Goal: Task Accomplishment & Management: Use online tool/utility

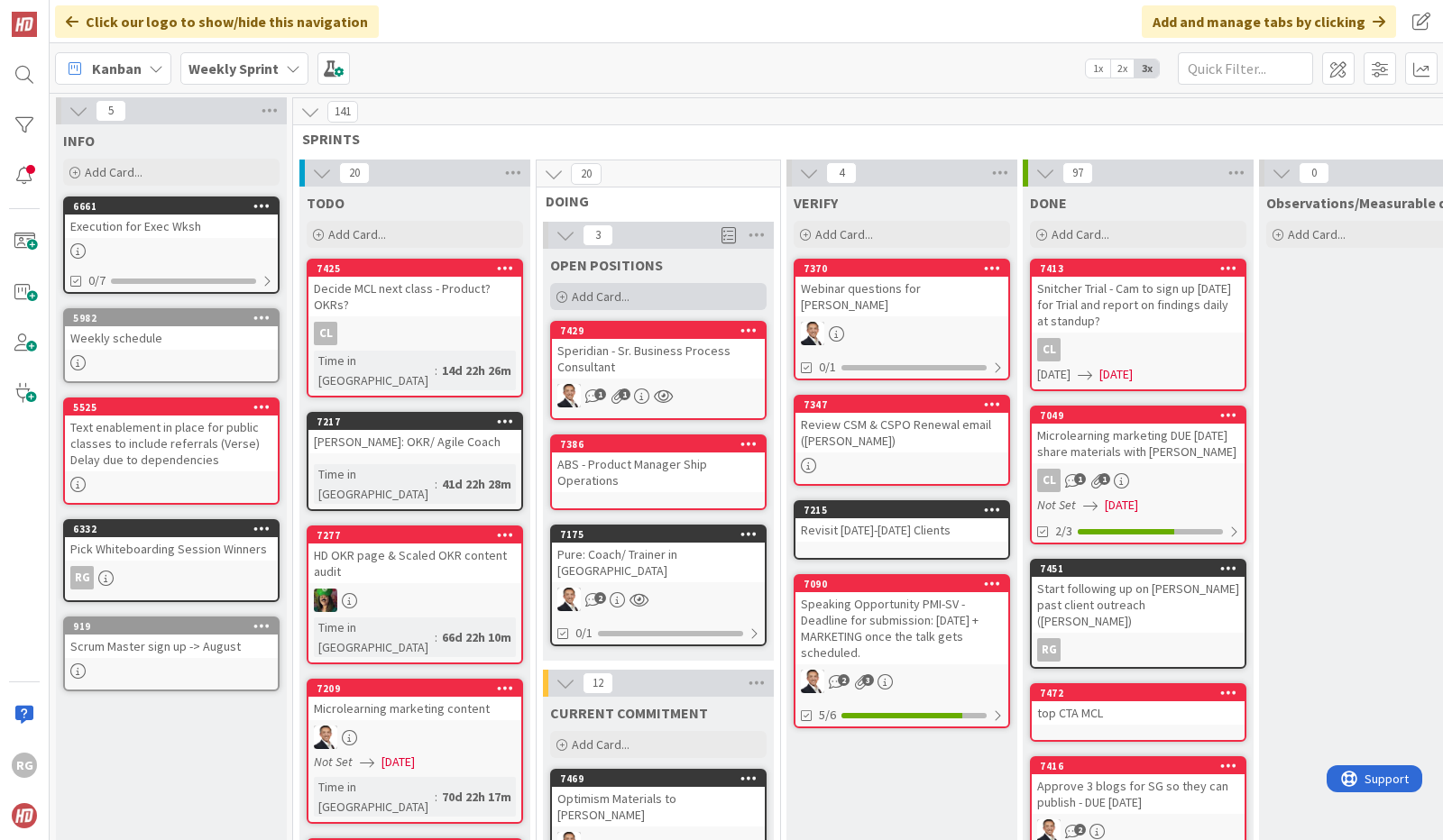
click at [620, 298] on span "Add Card..." at bounding box center [601, 296] width 58 height 16
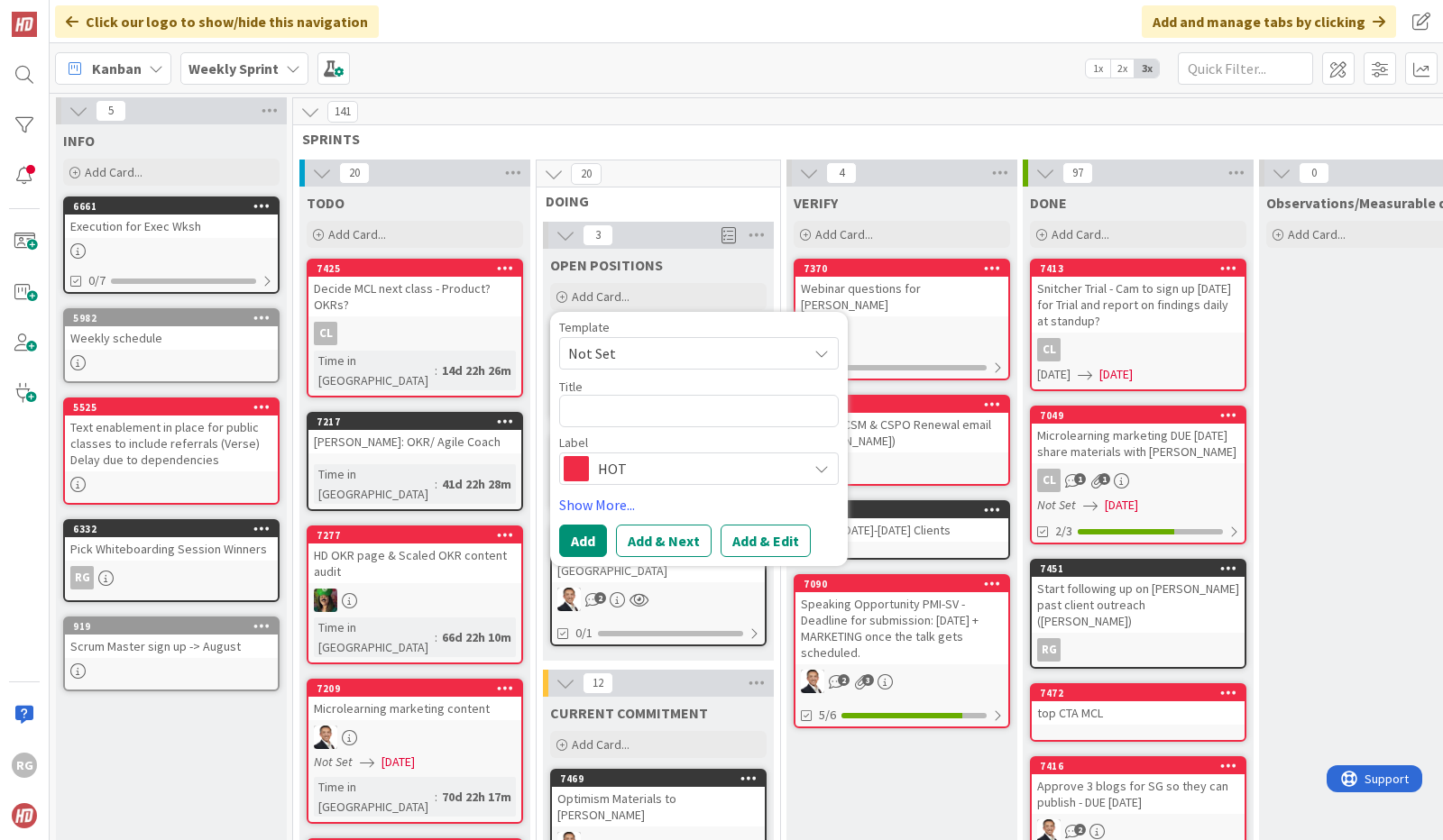
click at [593, 405] on textarea at bounding box center [699, 411] width 279 height 32
type textarea "x"
type textarea "D"
type textarea "x"
type textarea "Do"
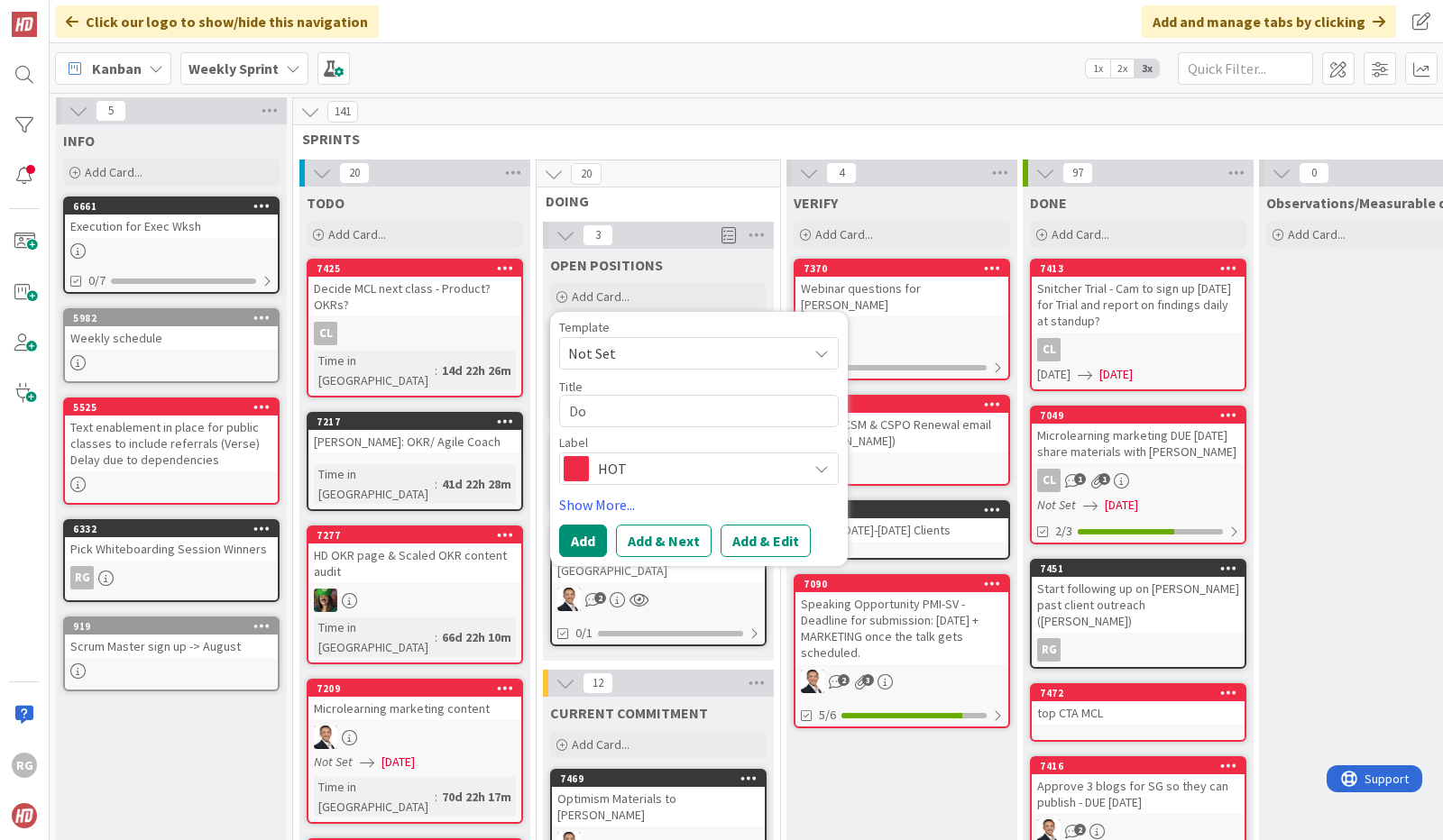
type textarea "x"
type textarea "Dod"
type textarea "x"
type textarea "Dodg"
type textarea "x"
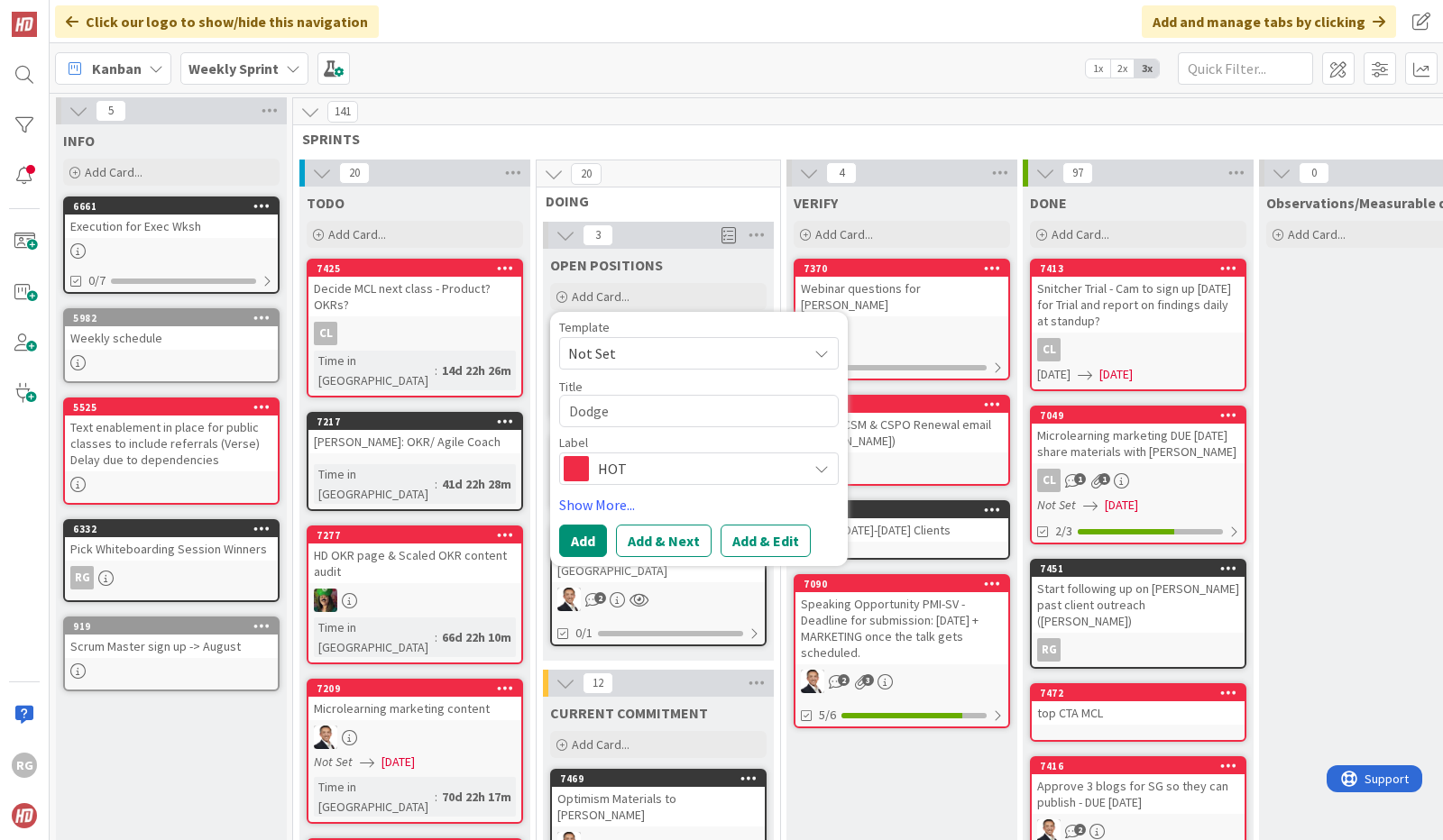
type textarea "Dodge"
type textarea "x"
type textarea "Dodge &"
type textarea "x"
type textarea "Dodge &"
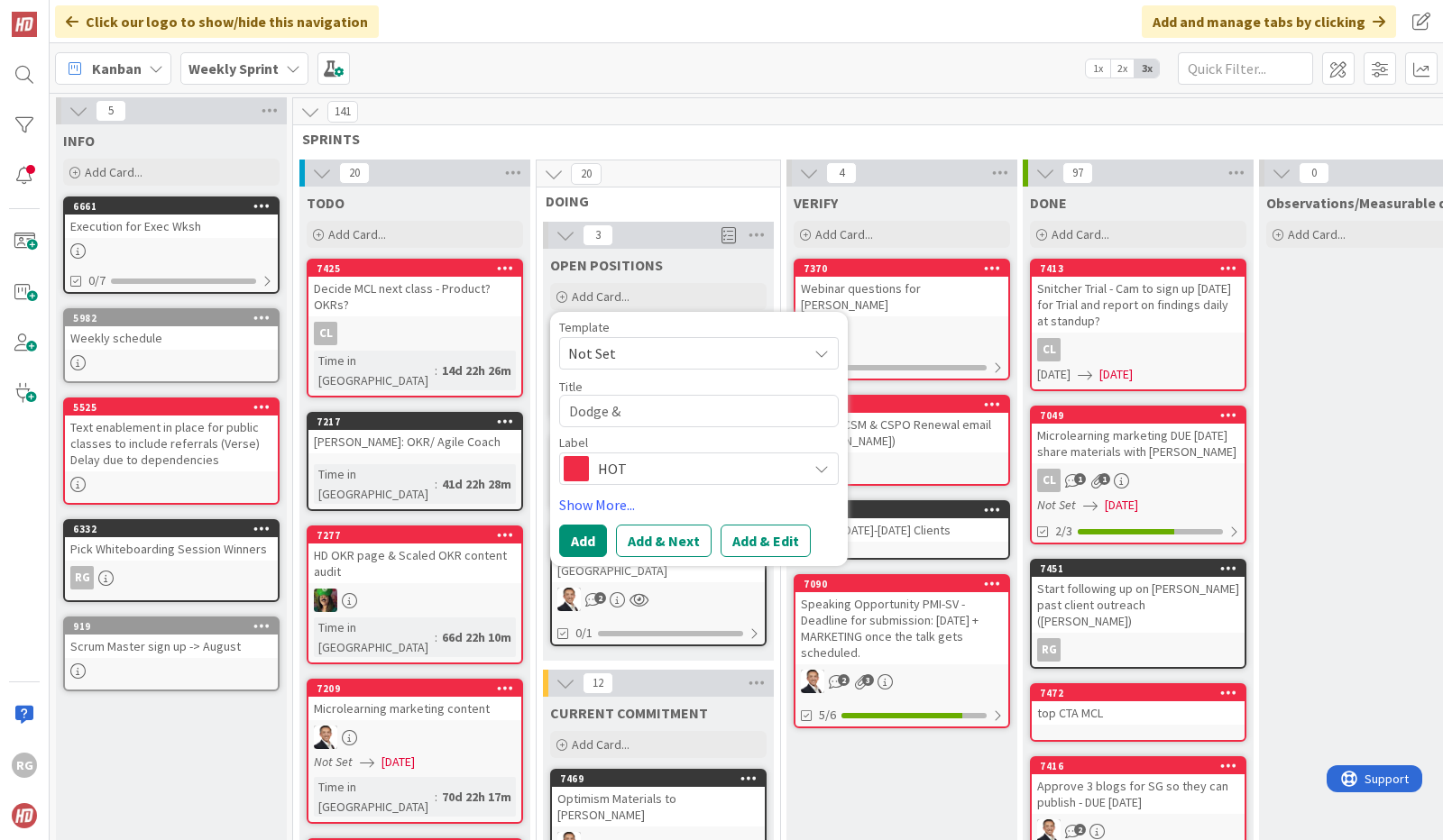
type textarea "x"
type textarea "Dodge & C"
type textarea "x"
type textarea "Dodge & Co"
type textarea "x"
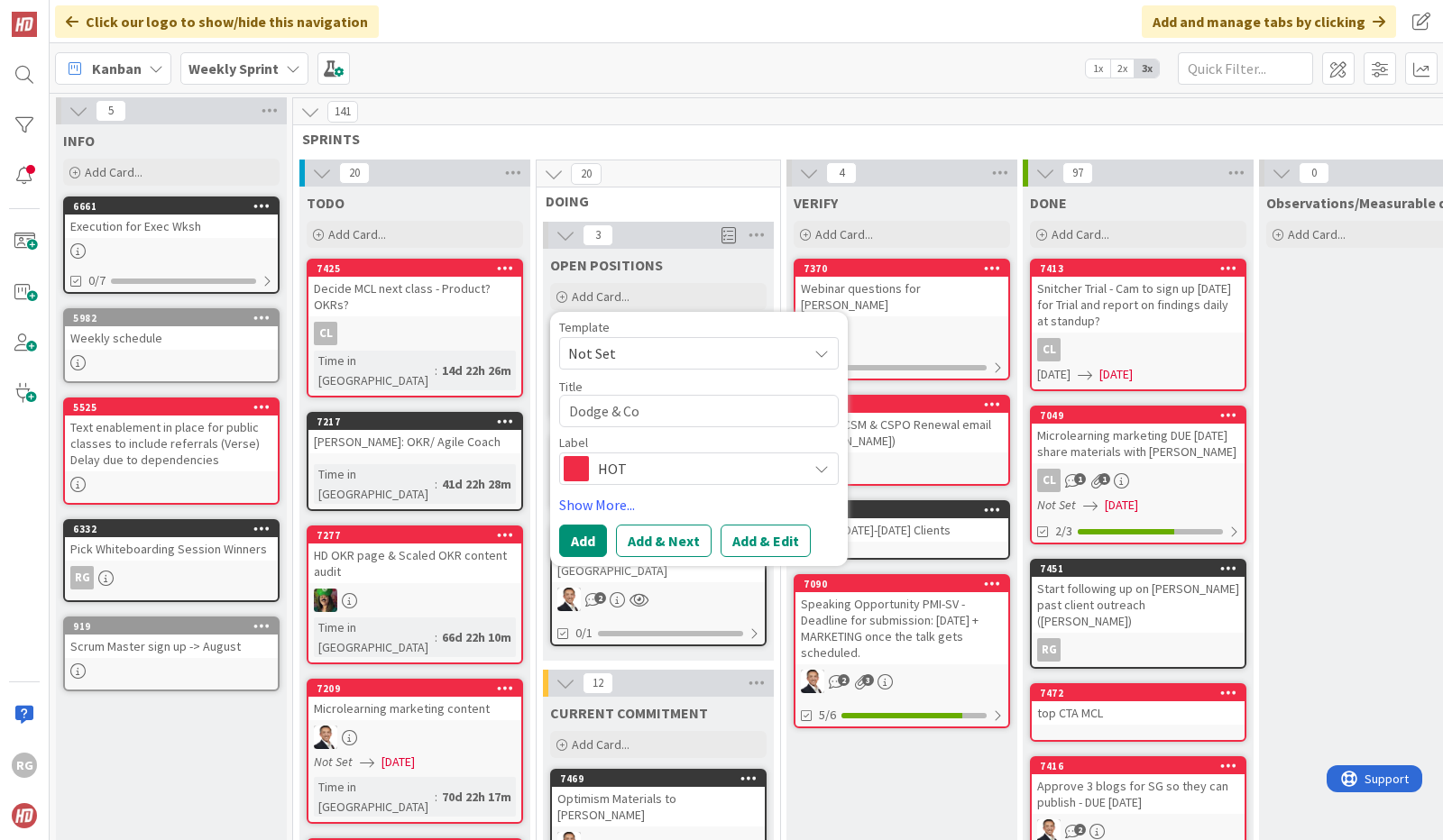
type textarea "Dodge & [PERSON_NAME]"
type textarea "x"
type textarea "Dodge & [PERSON_NAME]"
type textarea "x"
type textarea "Dodge & [PERSON_NAME]"
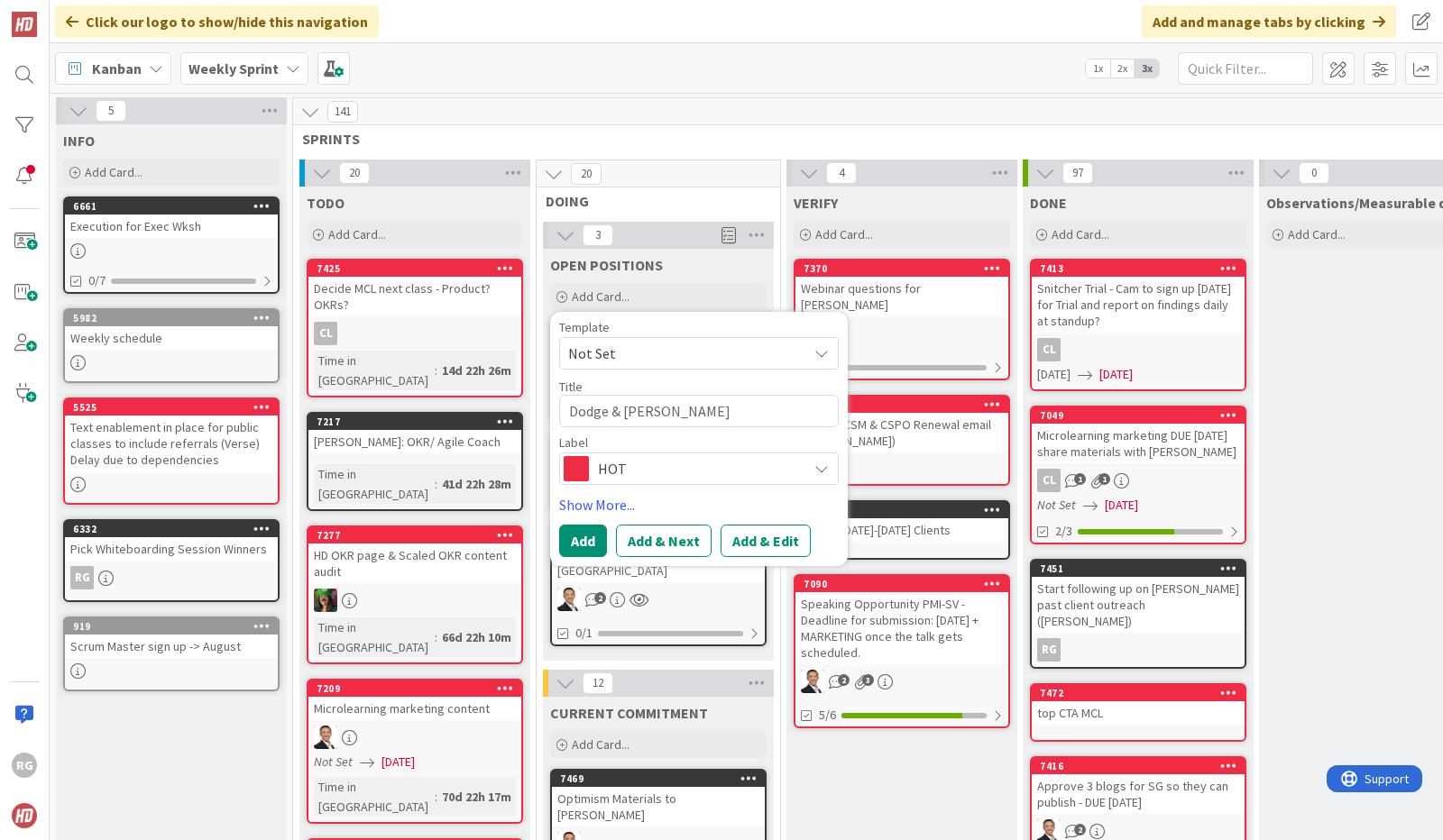
type textarea "x"
type textarea "Dodge & [PERSON_NAME] Saf"
type textarea "x"
type textarea "Dodge & [PERSON_NAME] Safe"
type textarea "x"
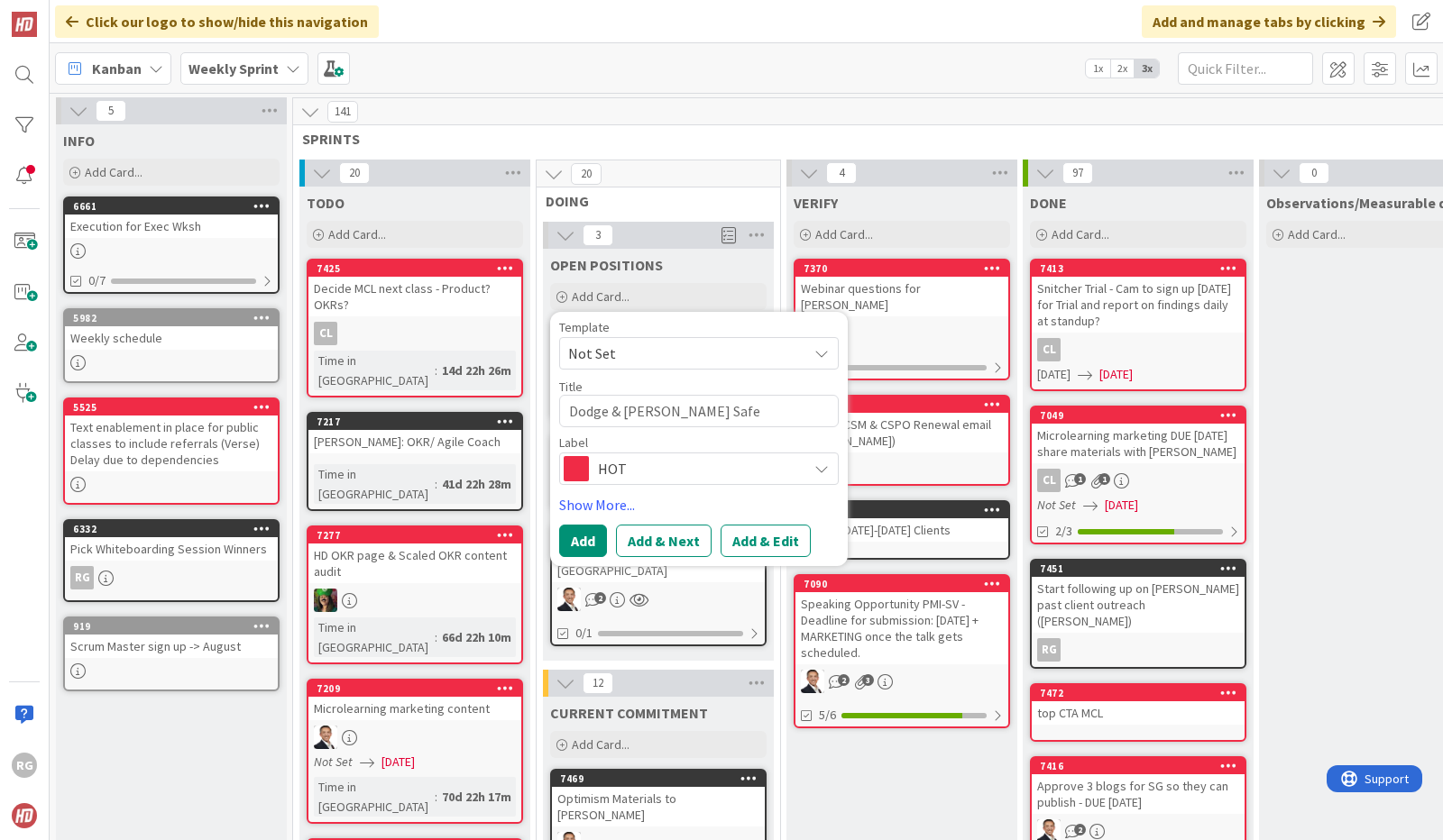
type textarea "Dodge & [PERSON_NAME] Safe"
type textarea "x"
type textarea "Dodge & [PERSON_NAME] Safe C"
type textarea "x"
type textarea "Dodge & [PERSON_NAME] Safe Co"
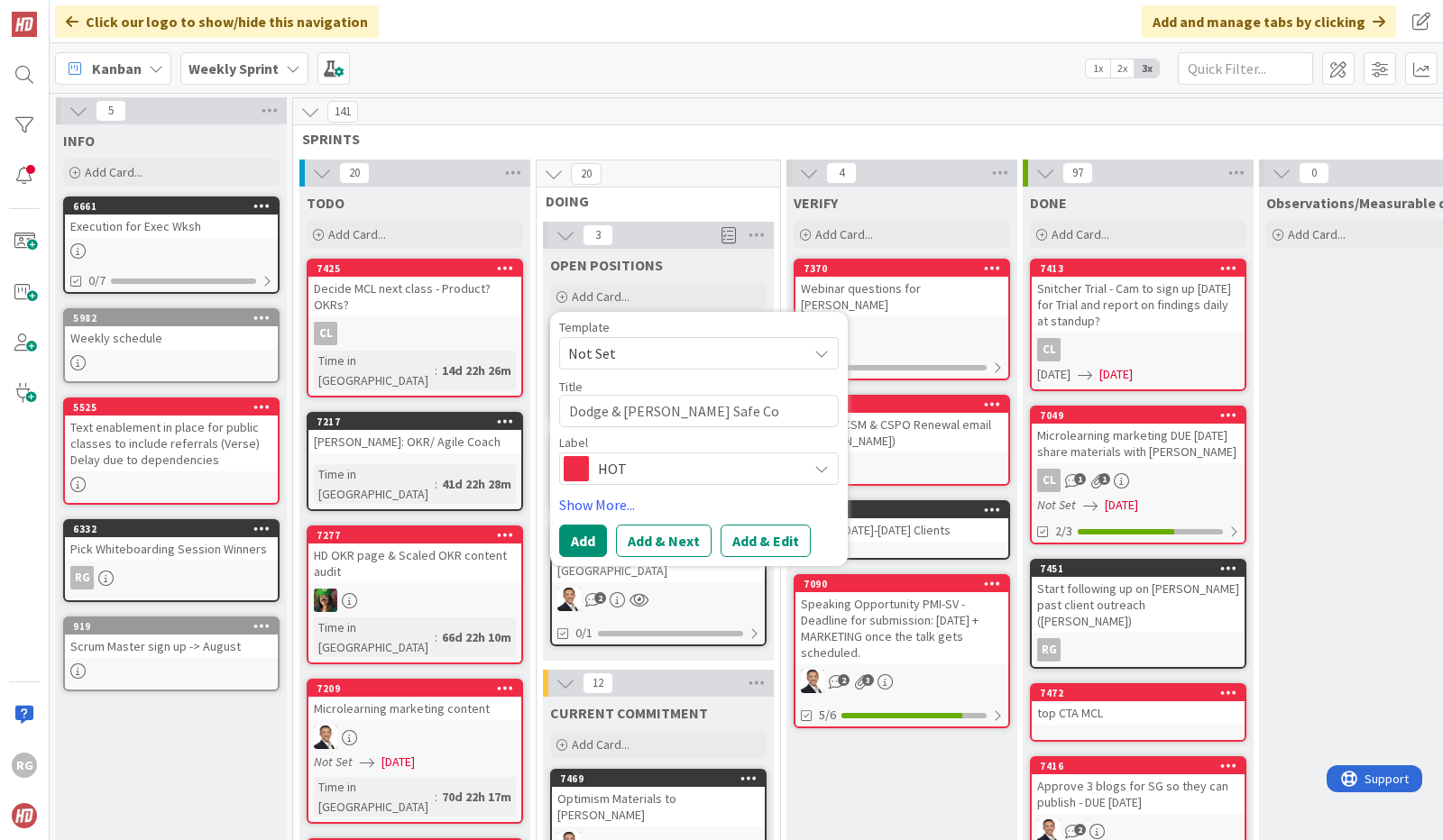
type textarea "x"
type textarea "Dodge & [PERSON_NAME] Safe Con"
type textarea "x"
type textarea "Dodge & [PERSON_NAME] Safe Cons"
type textarea "x"
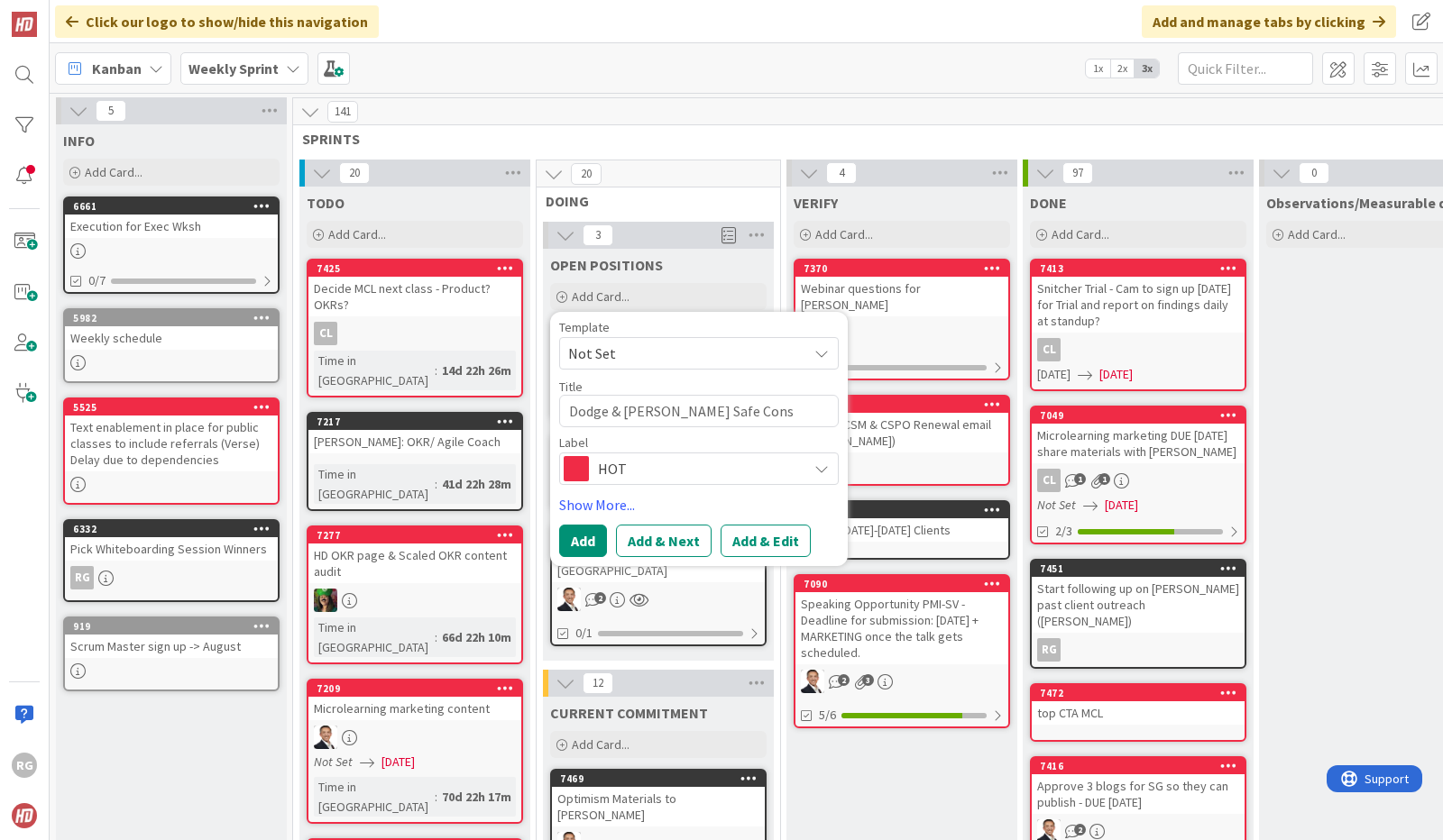
type textarea "Dodge & [PERSON_NAME] Safe Consu"
type textarea "x"
type textarea "Dodge & [PERSON_NAME] Safe Consul"
type textarea "x"
type textarea "Dodge & [PERSON_NAME] Safe Consult"
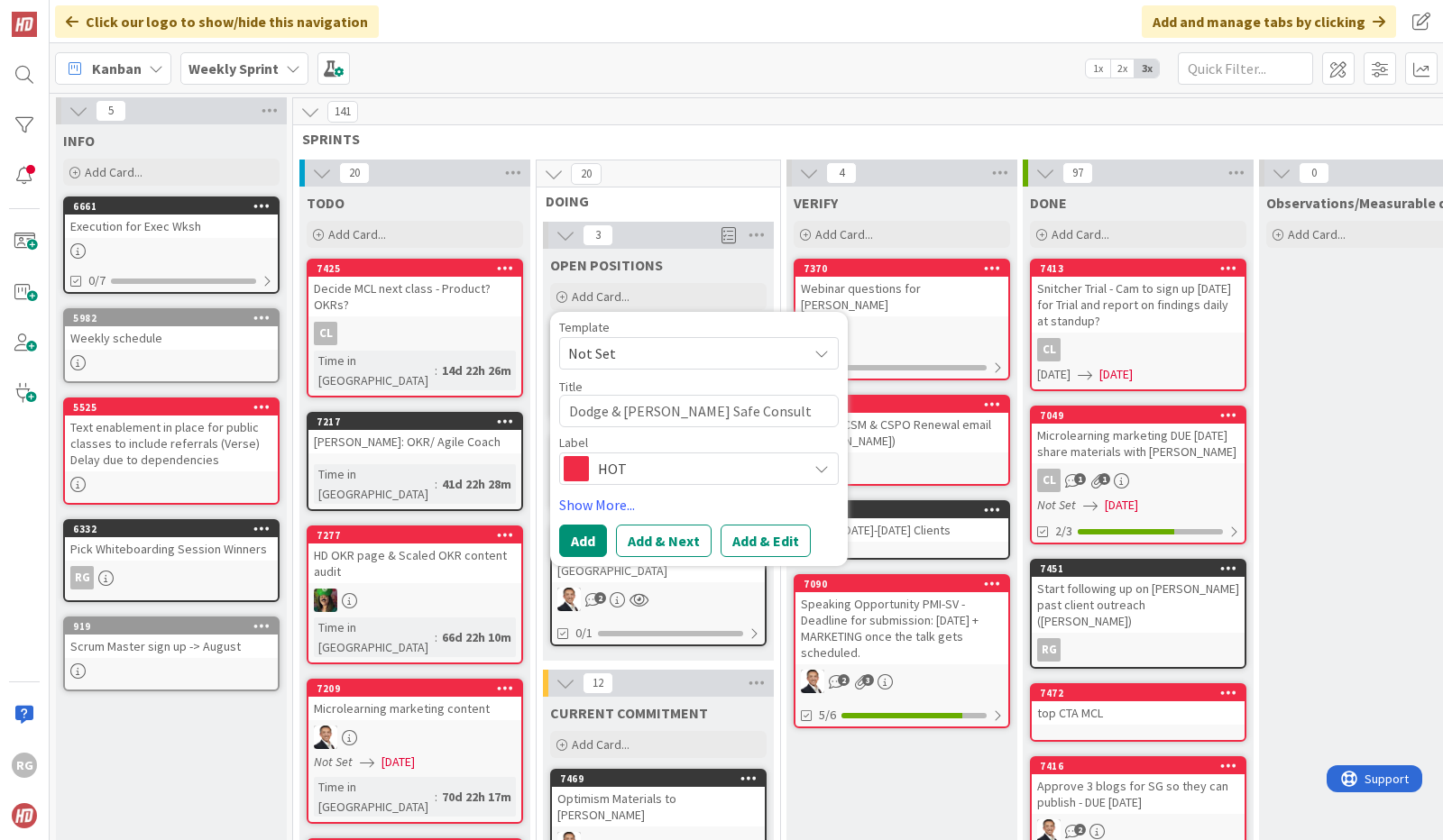
type textarea "x"
type textarea "Dodge & [PERSON_NAME] Safe Consulta"
type textarea "x"
type textarea "Dodge & [PERSON_NAME] Safe Consultan"
type textarea "x"
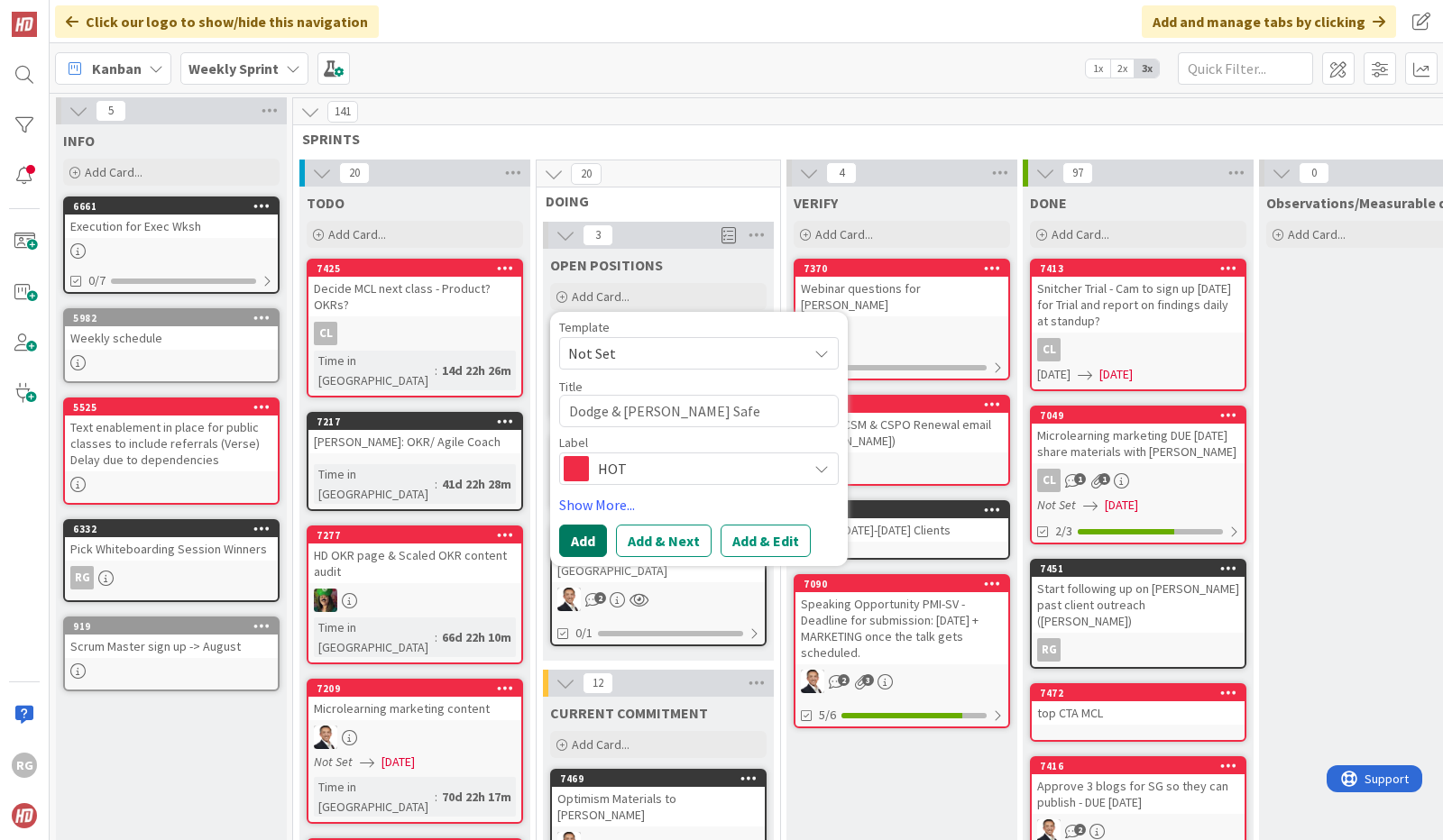
type textarea "Dodge & [PERSON_NAME] Safe Consultant"
click at [575, 543] on button "Add" at bounding box center [583, 541] width 48 height 32
